Goal: Task Accomplishment & Management: Complete application form

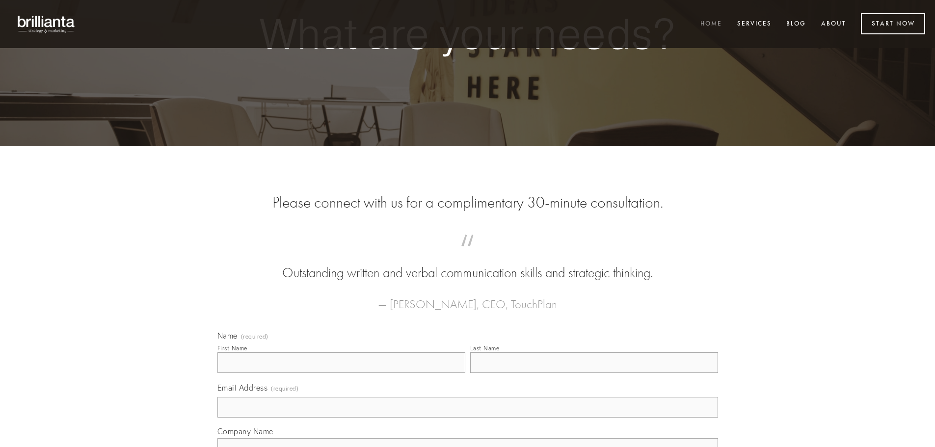
type input "[PERSON_NAME]"
type input "[EMAIL_ADDRESS][DOMAIN_NAME]"
type input "[DOMAIN_NAME]"
type input "4085364416"
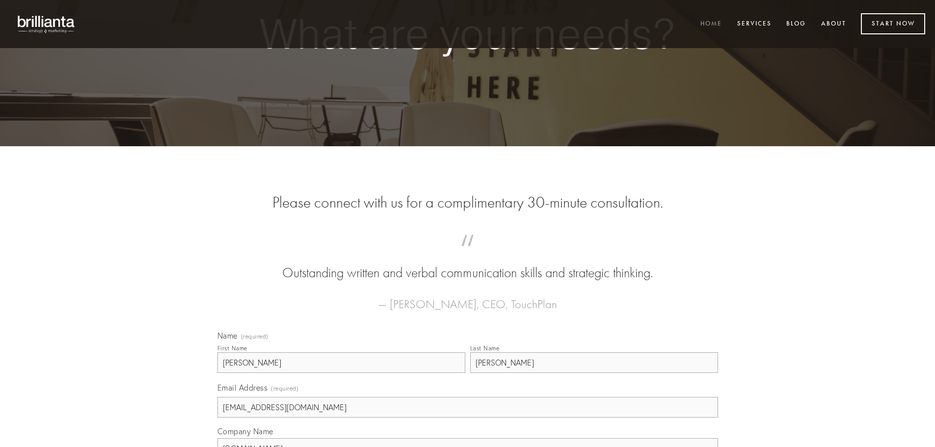
type textarea "[DOMAIN_NAME]"
type input "[PHONE_NUMBER]"
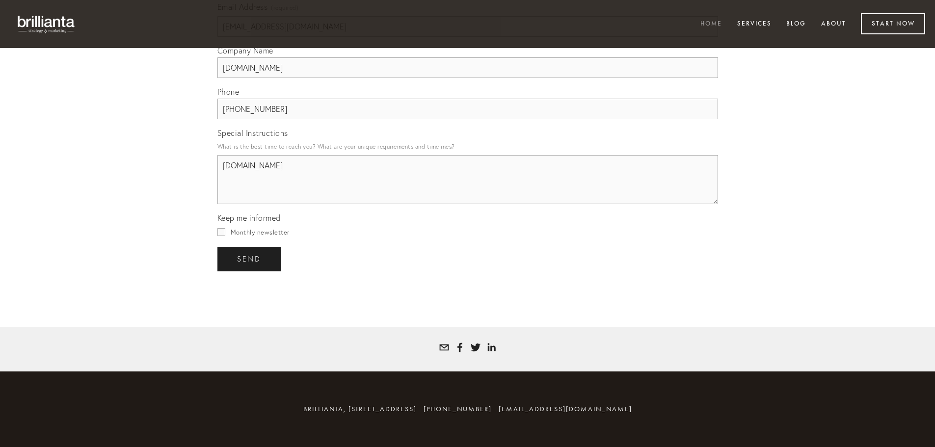
scroll to position [2818, 0]
click at [374, 203] on textarea "[DOMAIN_NAME]" at bounding box center [467, 179] width 500 height 49
click at [374, 199] on textarea "[DOMAIN_NAME]" at bounding box center [467, 179] width 500 height 49
paste textarea "Hi! My name is [PERSON_NAME] and I look forward to the possibility of connectin…"
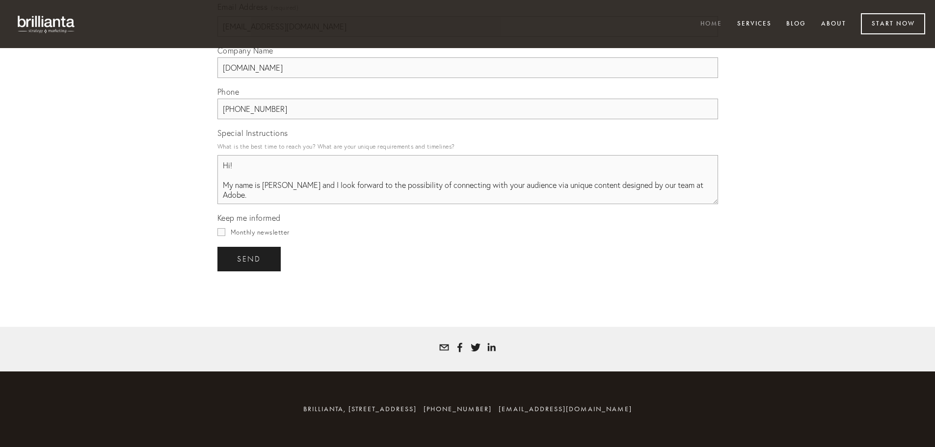
scroll to position [124, 0]
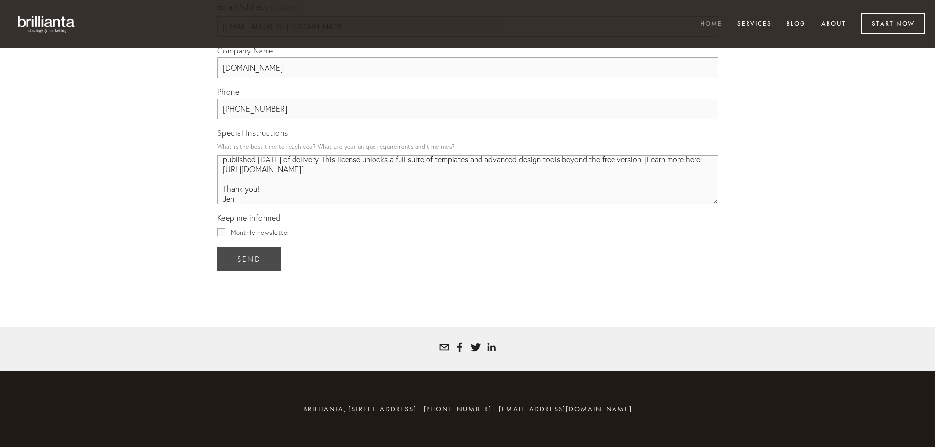
type textarea "Hi! My name is [PERSON_NAME] and I look forward to the possibility of connectin…"
click at [261, 256] on span "send" at bounding box center [249, 259] width 24 height 9
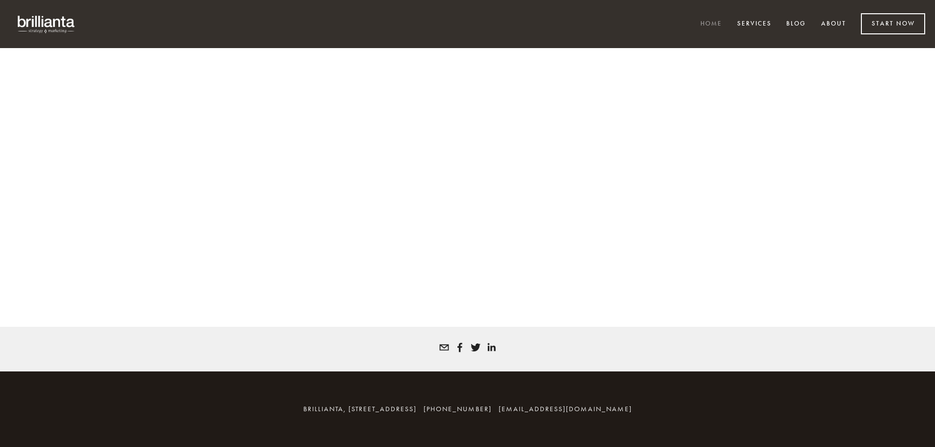
scroll to position [2561, 0]
